Goal: Transaction & Acquisition: Purchase product/service

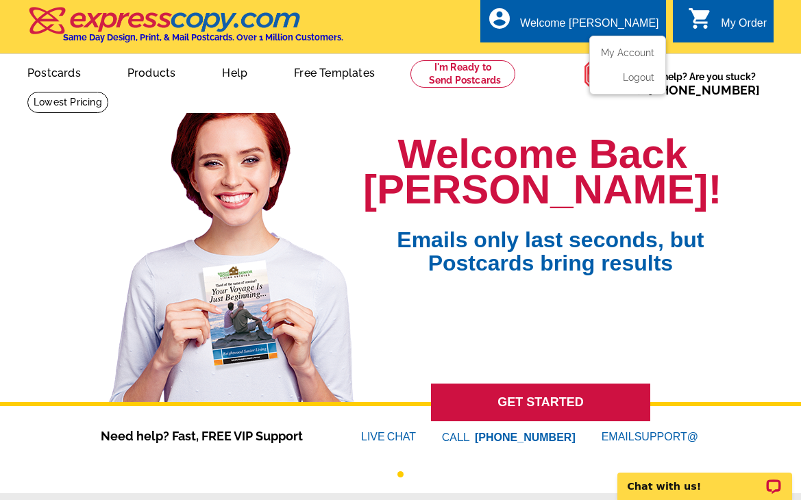
click at [605, 29] on div "Welcome [PERSON_NAME]" at bounding box center [589, 26] width 138 height 19
click at [429, 88] on ul "picture_in_picture Postcards store_mall_directory Products keyboard_arrow_down …" at bounding box center [273, 83] width 537 height 59
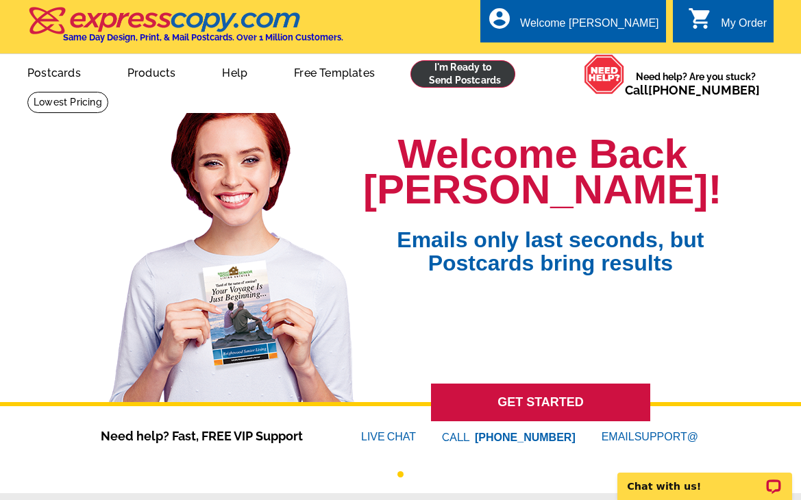
click at [443, 75] on link at bounding box center [462, 73] width 105 height 27
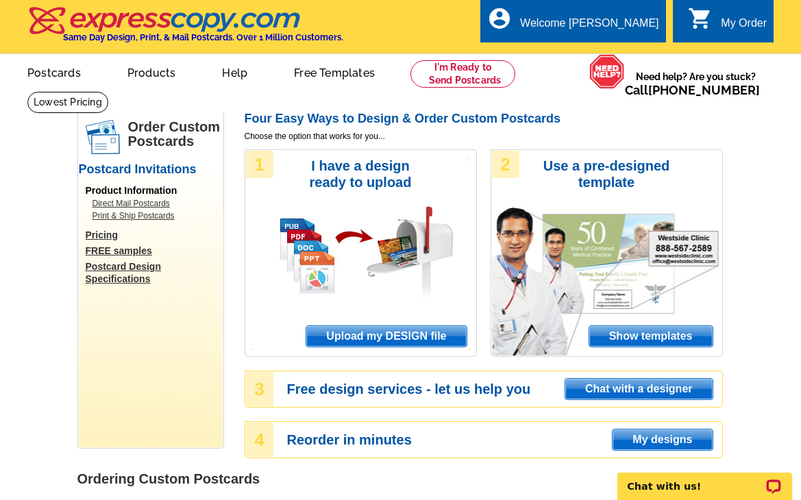
click at [377, 338] on span "Upload my DESIGN file" at bounding box center [386, 336] width 160 height 21
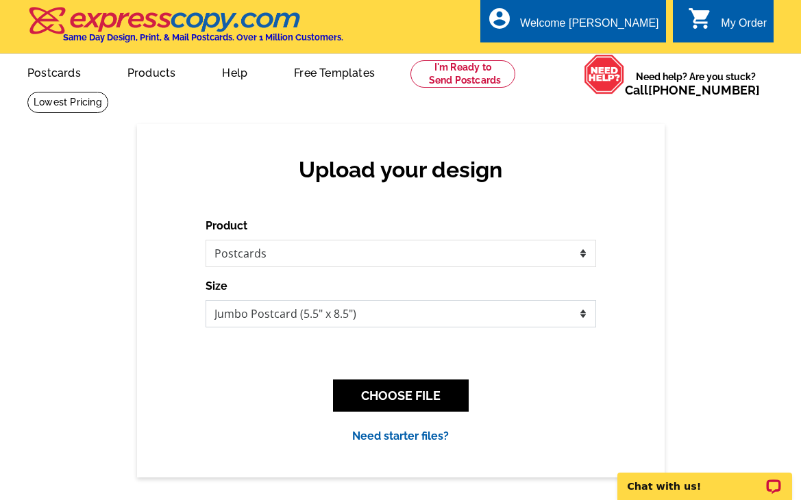
select select "3"
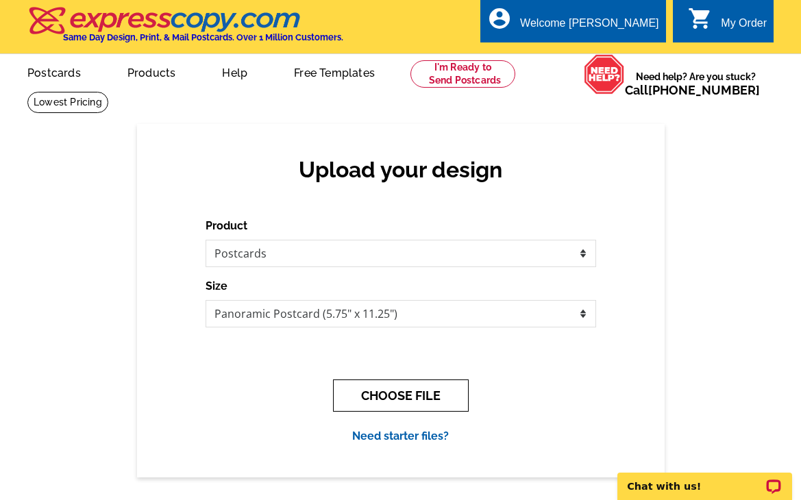
click at [412, 399] on button "CHOOSE FILE" at bounding box center [401, 395] width 136 height 32
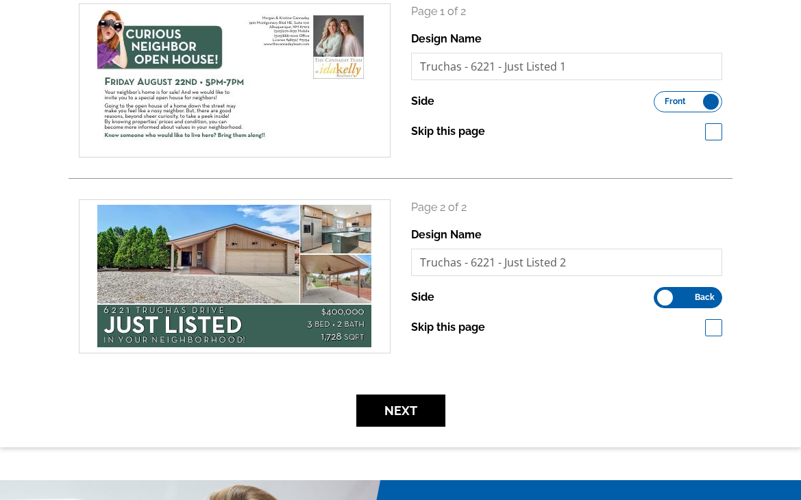
scroll to position [223, 0]
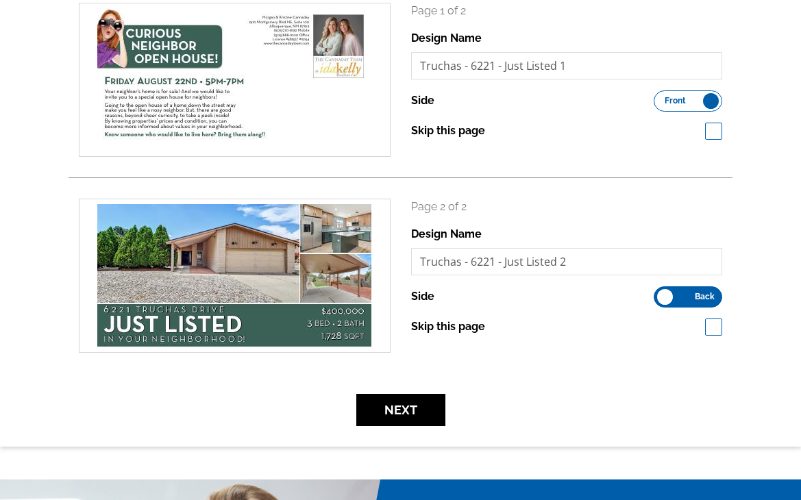
click at [708, 103] on label "Front Back" at bounding box center [687, 100] width 68 height 21
click at [660, 97] on input "Front Back" at bounding box center [660, 97] width 0 height 0
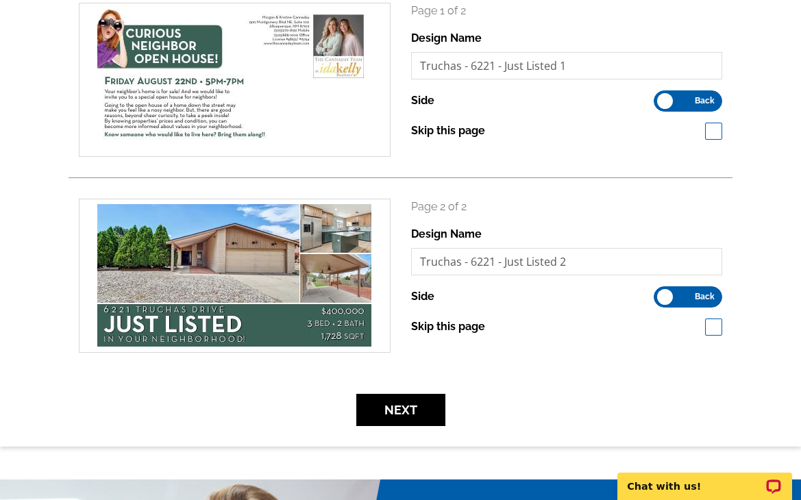
click at [670, 297] on label "Front Back" at bounding box center [687, 296] width 68 height 21
click at [660, 293] on input "Front Back" at bounding box center [660, 293] width 0 height 0
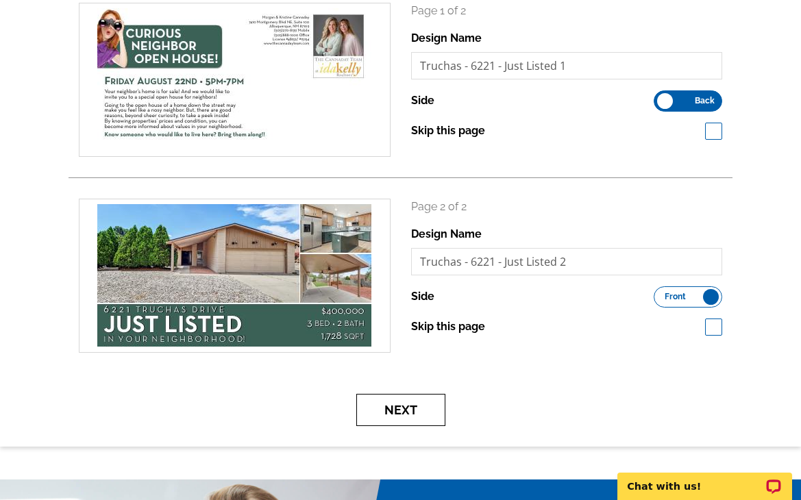
click at [372, 410] on button "Next" at bounding box center [400, 410] width 89 height 32
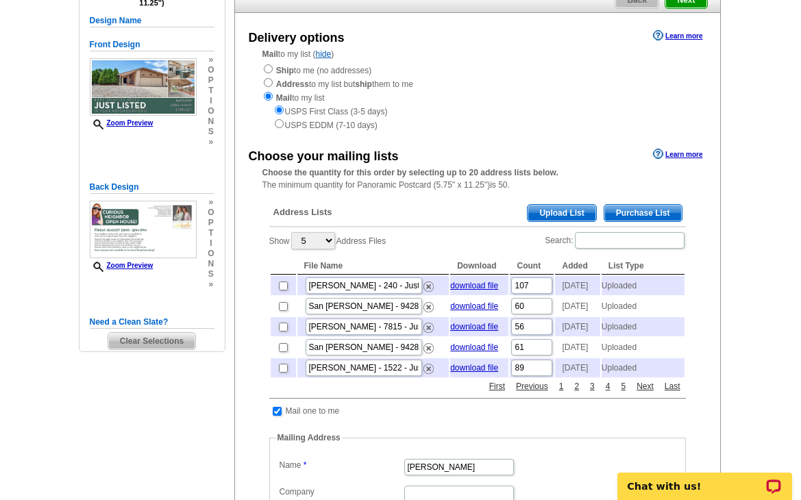
click at [564, 205] on span "Upload List" at bounding box center [561, 213] width 68 height 16
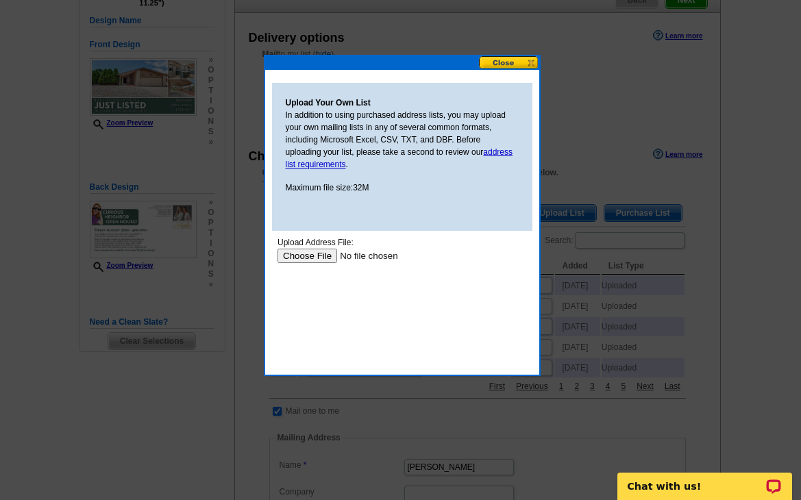
click at [313, 254] on input "file" at bounding box center [363, 256] width 173 height 14
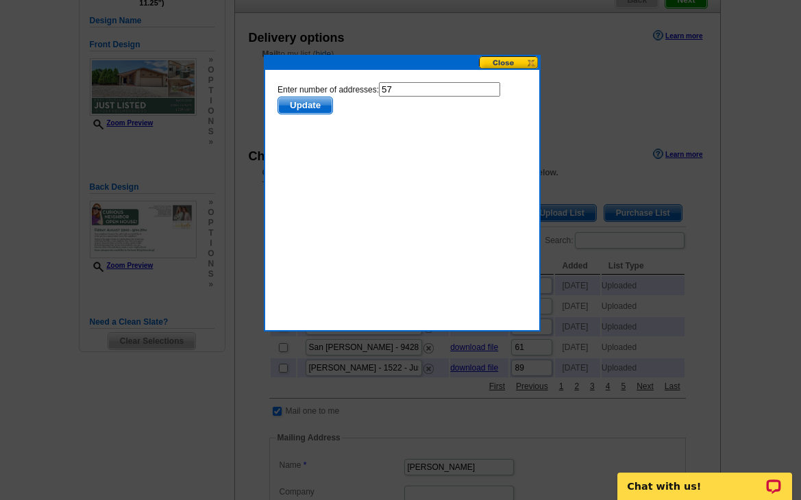
click at [402, 92] on input "57" at bounding box center [438, 89] width 121 height 14
type input "56"
click at [321, 156] on body "Enter number of addresses: 56 Update" at bounding box center [401, 143] width 249 height 123
click at [303, 114] on span "Update" at bounding box center [304, 105] width 54 height 16
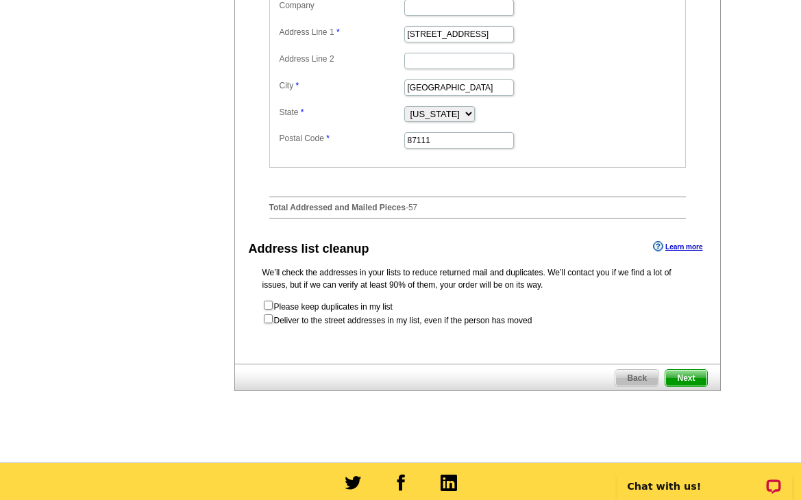
scroll to position [645, 0]
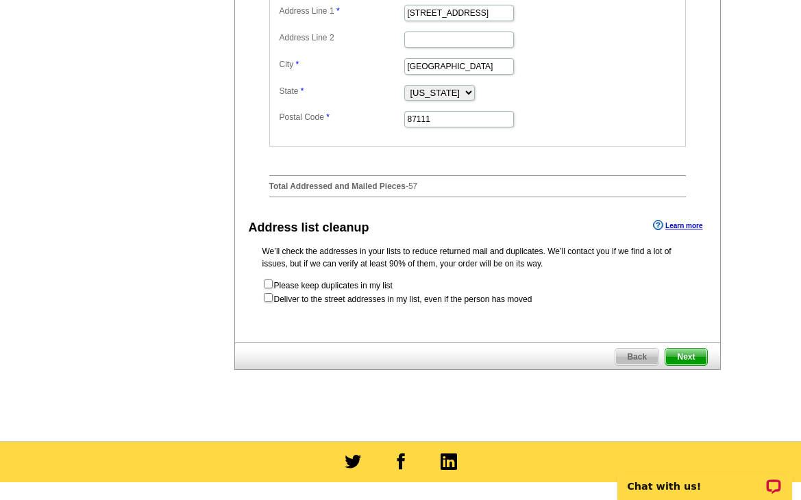
click at [699, 365] on span "Next" at bounding box center [685, 357] width 41 height 16
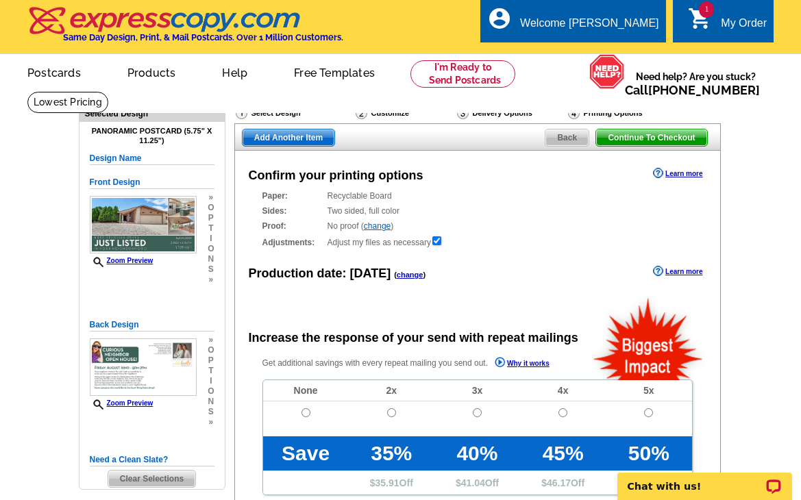
radio input "false"
click at [304, 416] on td at bounding box center [306, 418] width 86 height 35
click at [304, 412] on input "radio" at bounding box center [305, 412] width 9 height 9
radio input "true"
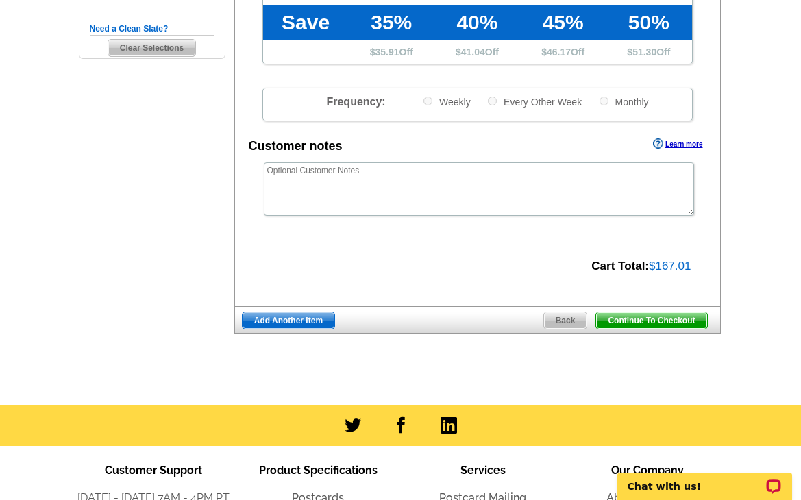
scroll to position [462, 0]
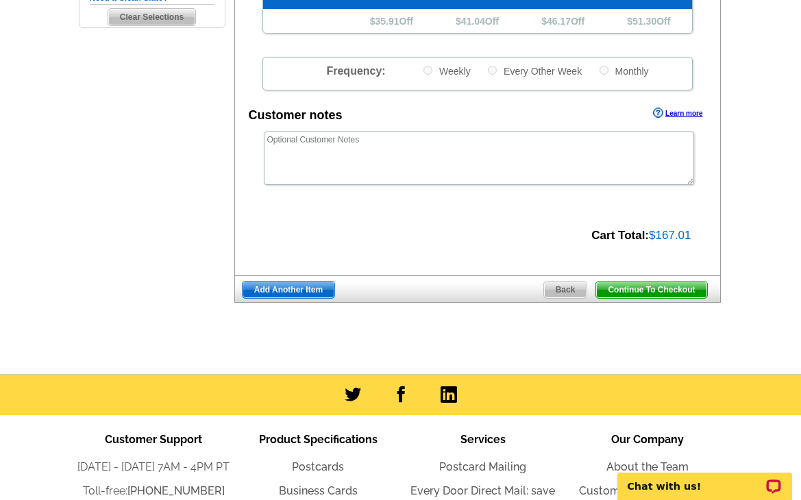
click at [646, 288] on span "Continue To Checkout" at bounding box center [651, 289] width 110 height 16
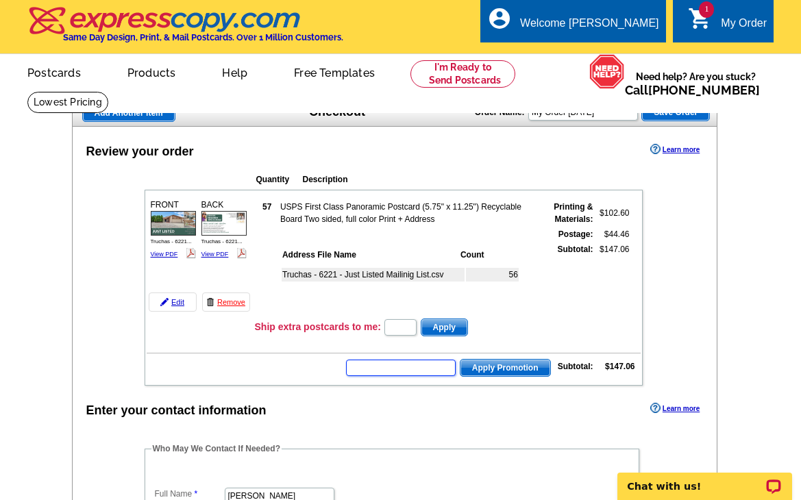
click at [452, 366] on input "text" at bounding box center [401, 368] width 110 height 16
type input "E3025"
click at [490, 370] on span "Apply Promotion" at bounding box center [505, 368] width 90 height 16
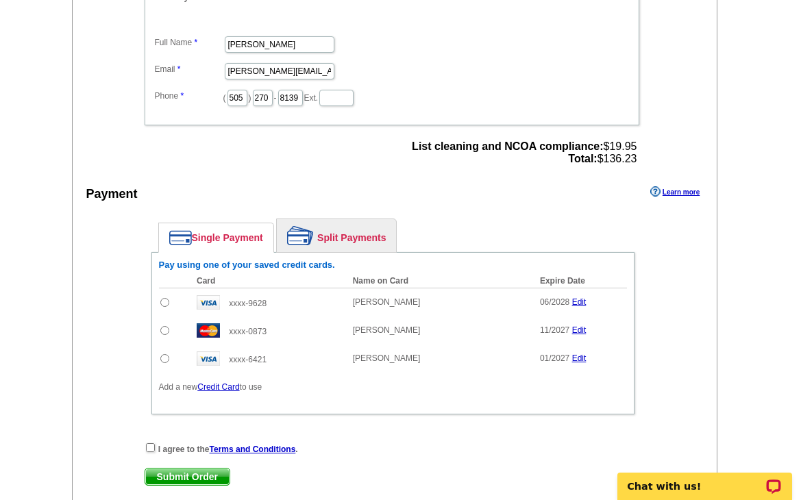
scroll to position [517, 0]
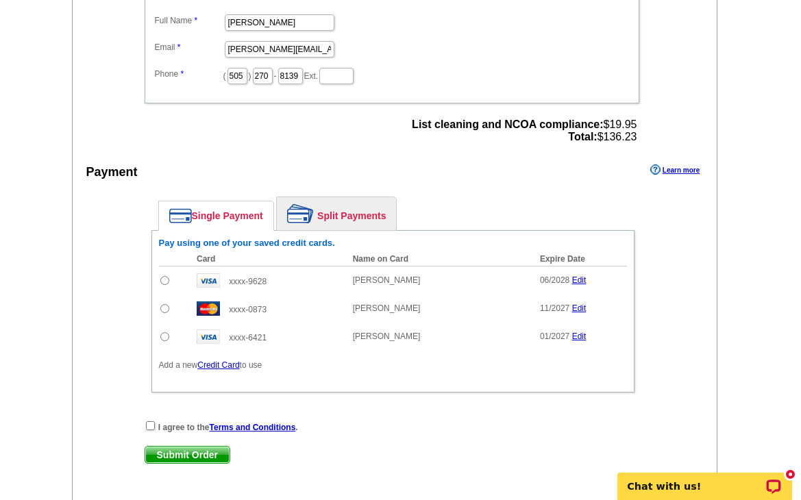
click at [163, 306] on input "radio" at bounding box center [164, 308] width 9 height 9
radio input "true"
click at [149, 424] on input "checkbox" at bounding box center [150, 425] width 9 height 9
checkbox input "true"
click at [185, 454] on span "Submit Order" at bounding box center [187, 455] width 84 height 16
